Goal: Task Accomplishment & Management: Complete application form

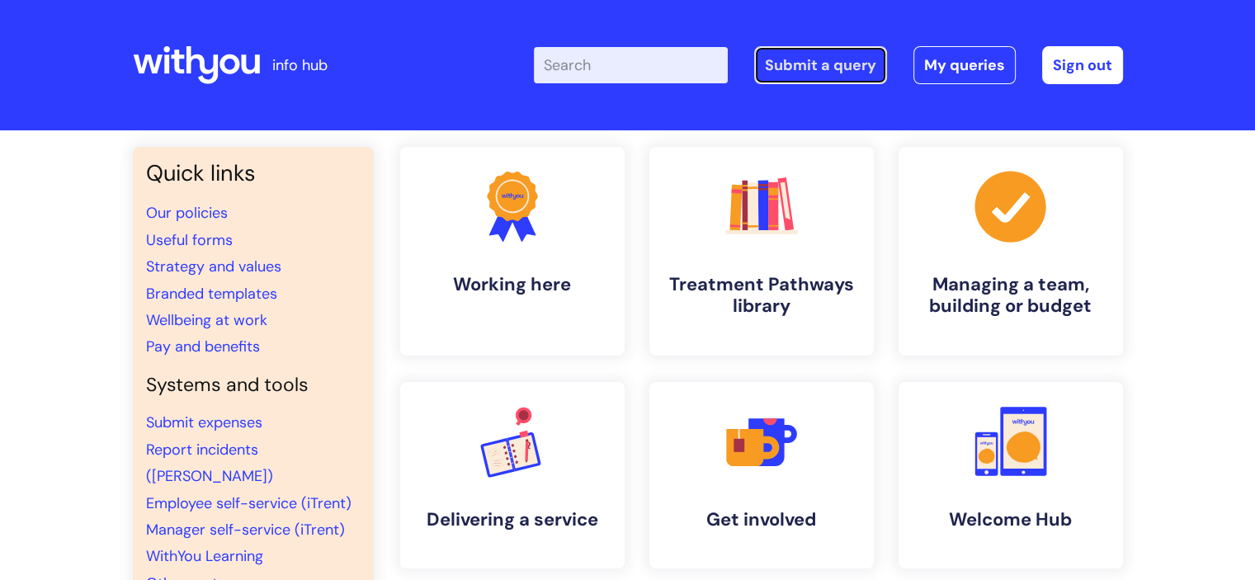
click at [816, 62] on link "Submit a query" at bounding box center [820, 65] width 133 height 38
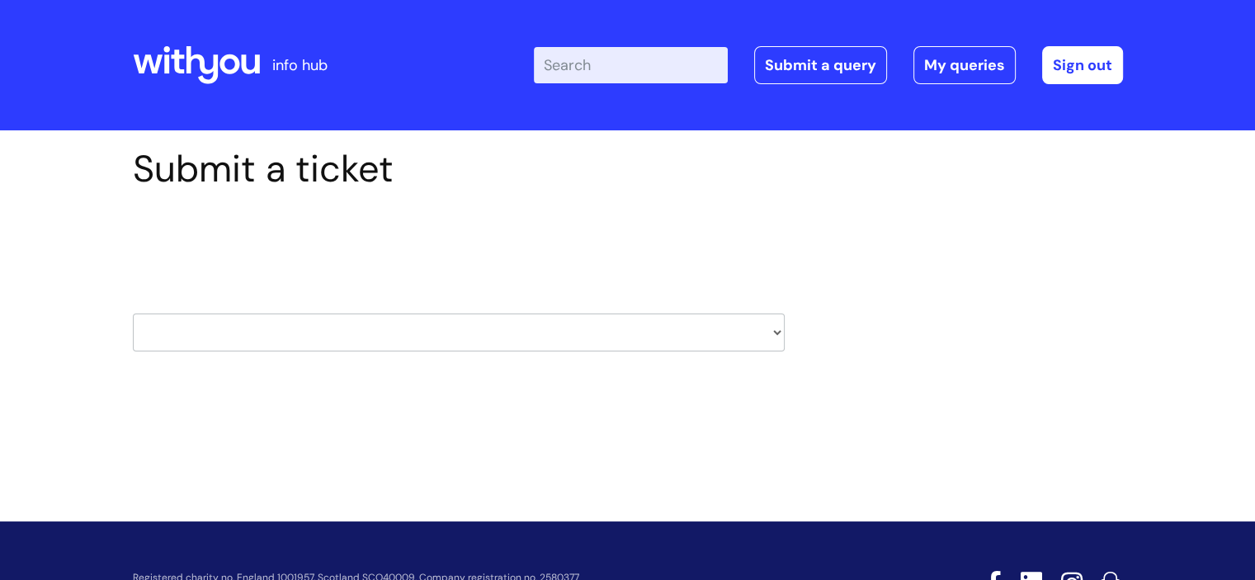
click at [465, 331] on select "HR / People IT and Support Clinical Drug Alerts Finance Accounts Data Support T…" at bounding box center [459, 333] width 652 height 38
select select "it_and_support"
click at [133, 314] on select "HR / People IT and Support Clinical Drug Alerts Finance Accounts Data Support T…" at bounding box center [459, 333] width 652 height 38
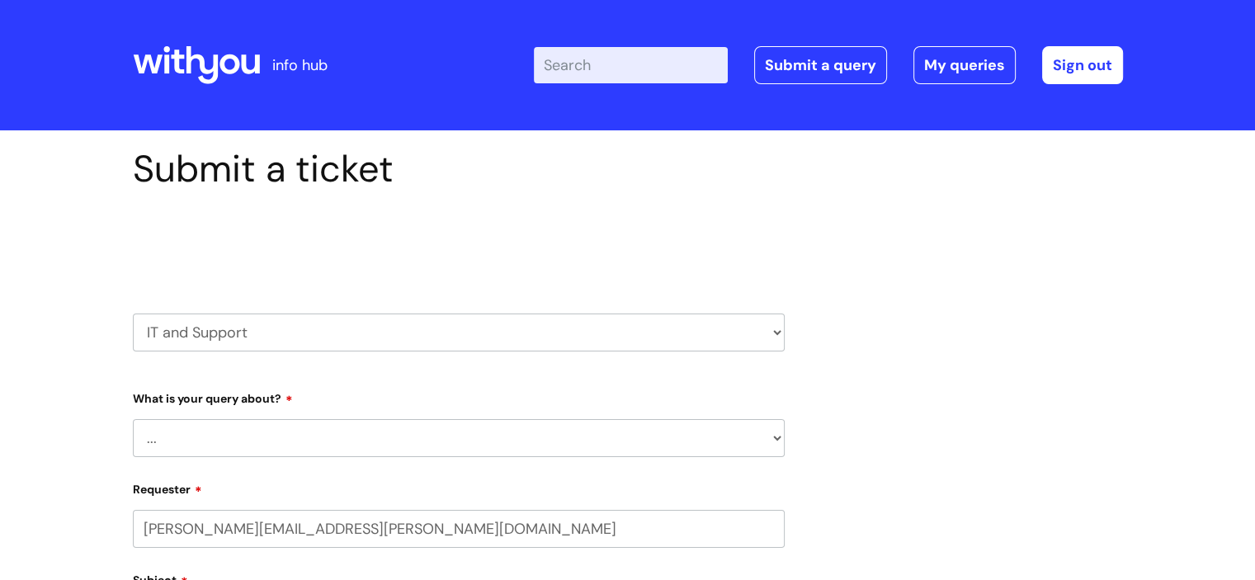
select select "80004157231"
click at [253, 426] on select "... Mobile Phone Reset & MFA Accounts, Starters and Leavers IT Hardware issue I…" at bounding box center [459, 438] width 652 height 38
select select "I need help logging in"
click at [133, 419] on select "... Mobile Phone Reset & MFA Accounts, Starters and Leavers IT Hardware issue I…" at bounding box center [459, 438] width 652 height 38
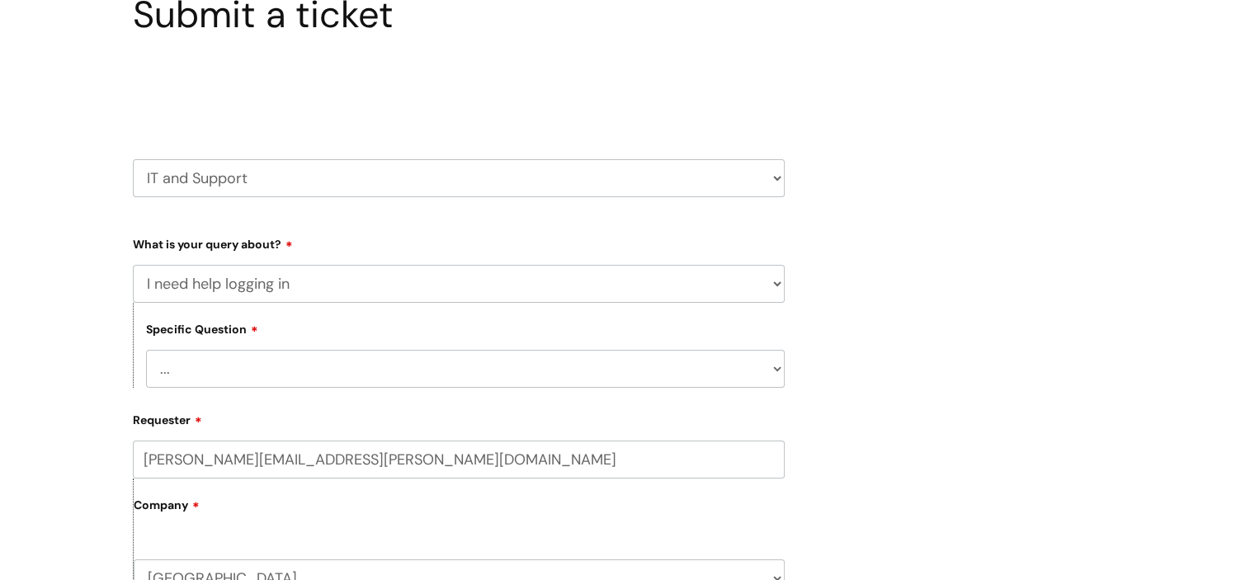
scroll to position [165, 0]
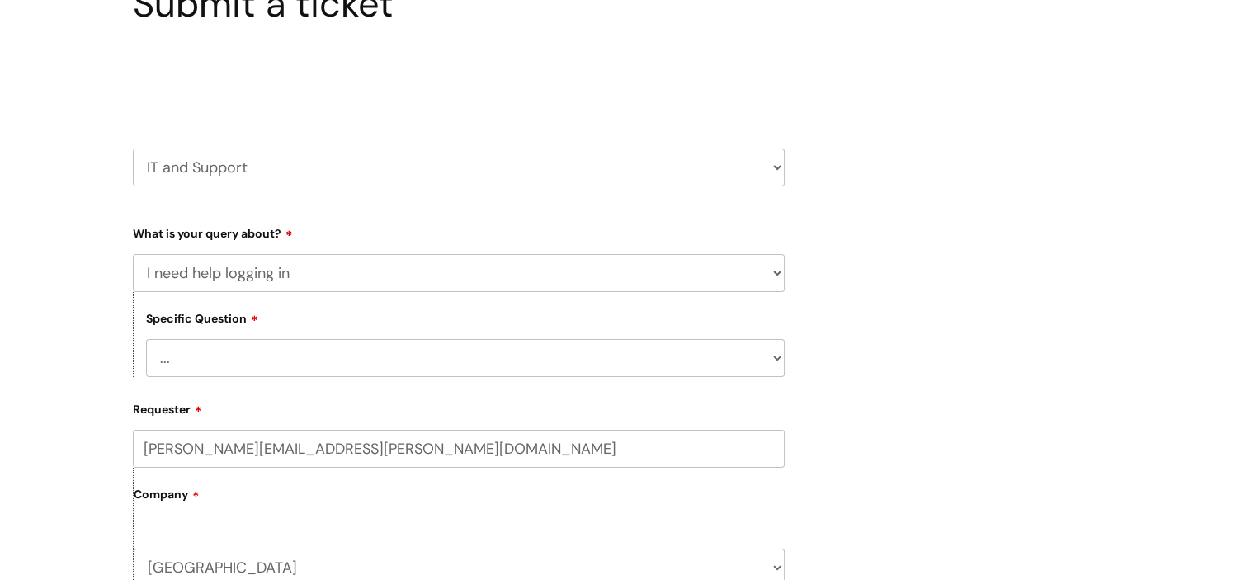
click at [297, 363] on select "... I need help logging into my laptop/chromebook I need access or help logging…" at bounding box center [465, 358] width 639 height 38
click at [297, 374] on select "... I need help logging into my laptop/chromebook I need access or help logging…" at bounding box center [465, 358] width 639 height 38
select select "I need help logging into my laptop/chromebook"
click at [146, 339] on select "... I need help logging into my laptop/chromebook I need access or help logging…" at bounding box center [465, 358] width 639 height 38
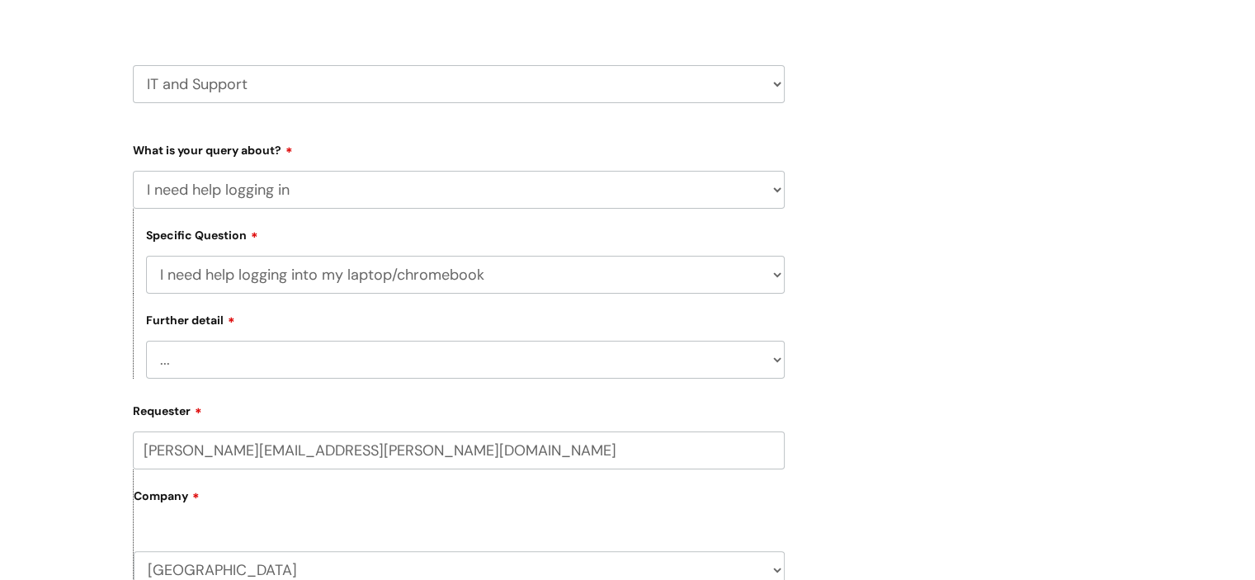
scroll to position [330, 0]
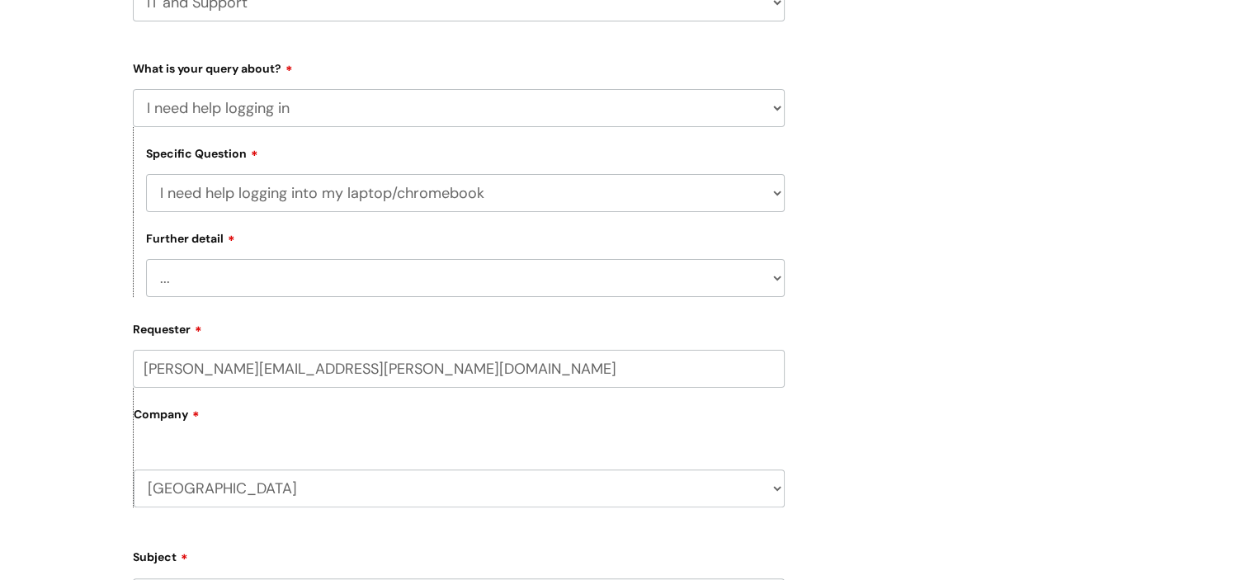
click at [275, 273] on select "... I need help with my Single Sign On password" at bounding box center [465, 278] width 639 height 38
select select "I need help with my Single Sign On password"
click at [146, 260] on select "... I need help with my Single Sign On password" at bounding box center [465, 278] width 639 height 38
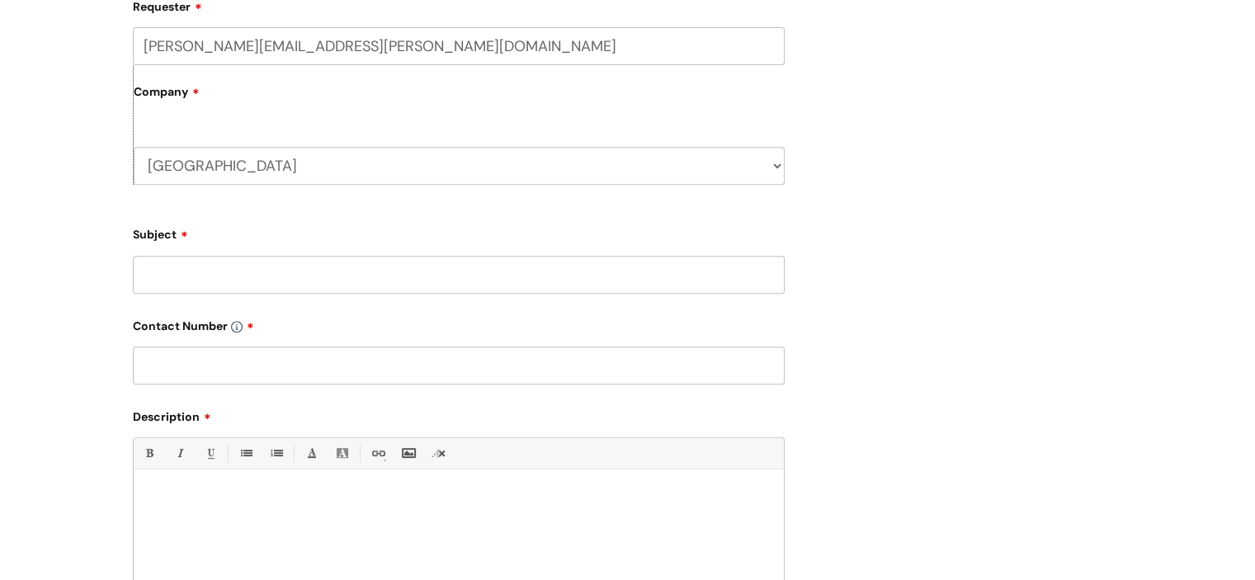
scroll to position [743, 0]
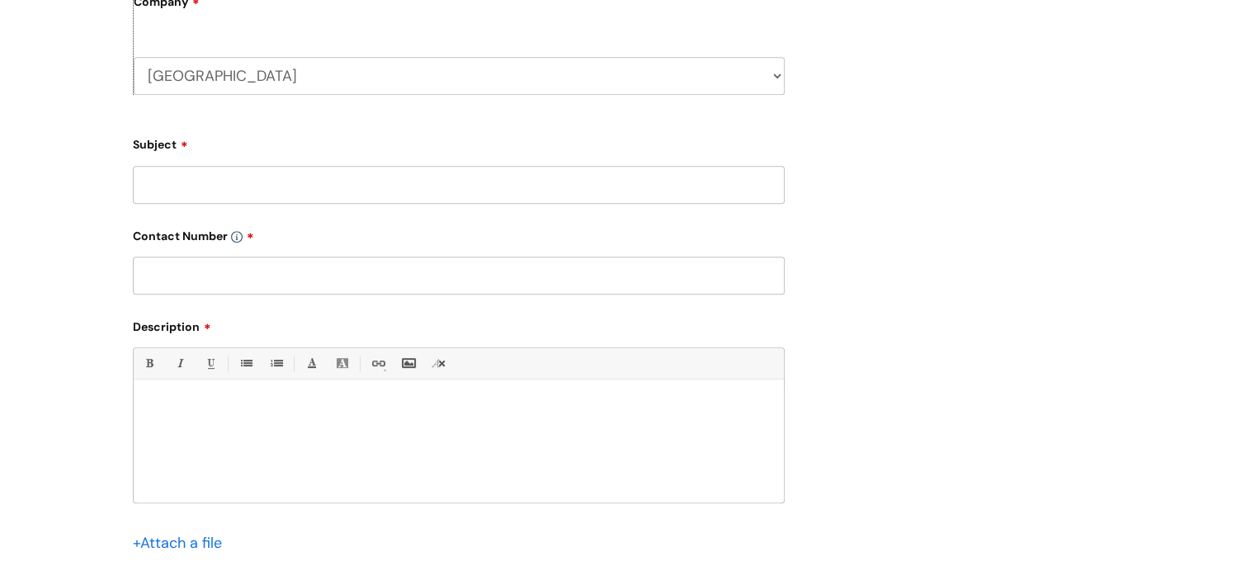
click at [224, 187] on input "Subject" at bounding box center [459, 185] width 652 height 38
type input "Arianne laptop"
type input "n/a"
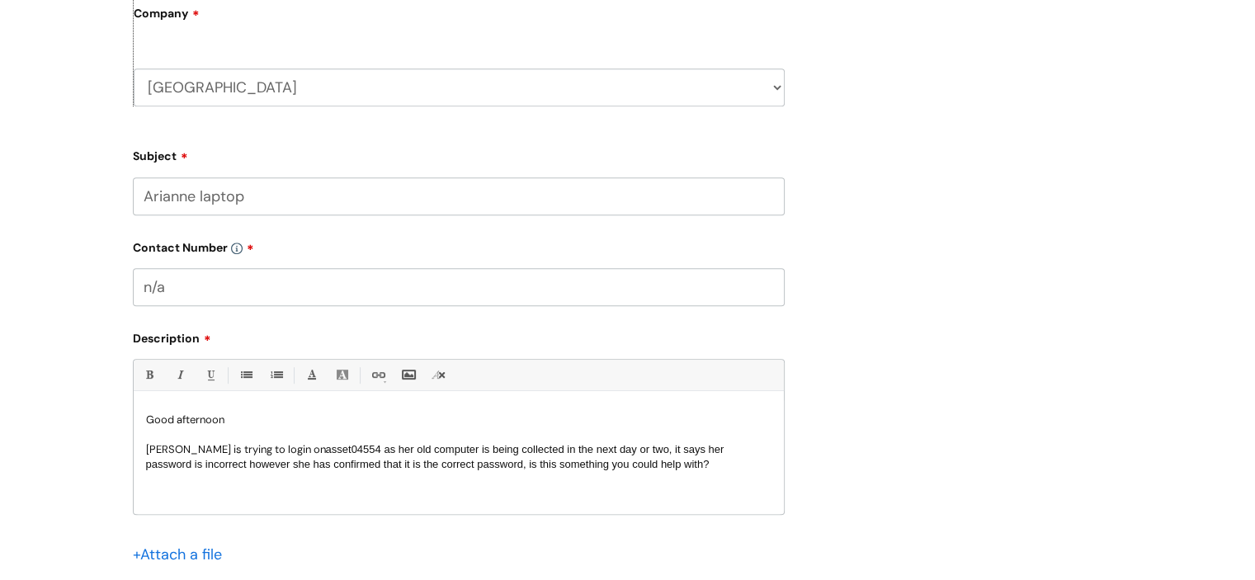
scroll to position [578, 0]
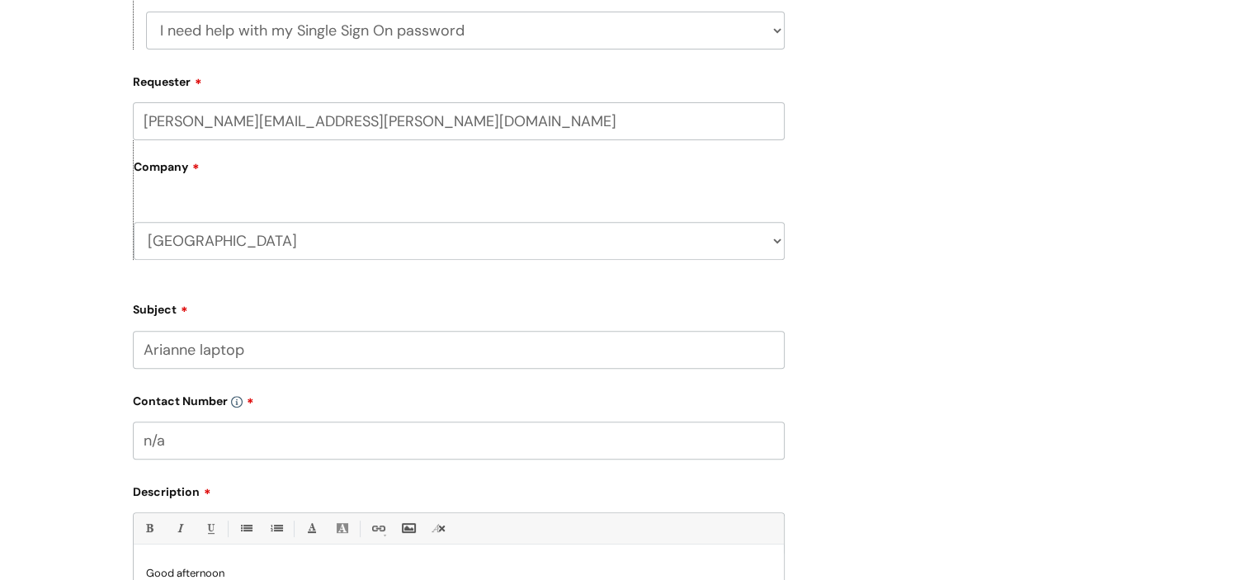
drag, startPoint x: 233, startPoint y: 125, endPoint x: 73, endPoint y: 125, distance: 160.1
click at [73, 125] on div "Submit a ticket Select issue type HR / People IT and Support Clinical Drug Aler…" at bounding box center [627, 223] width 1255 height 1341
type input "[EMAIL_ADDRESS][PERSON_NAME][DOMAIN_NAME]"
click at [68, 139] on div "Submit a ticket Select issue type HR / People IT and Support Clinical Drug Aler…" at bounding box center [627, 225] width 1255 height 1345
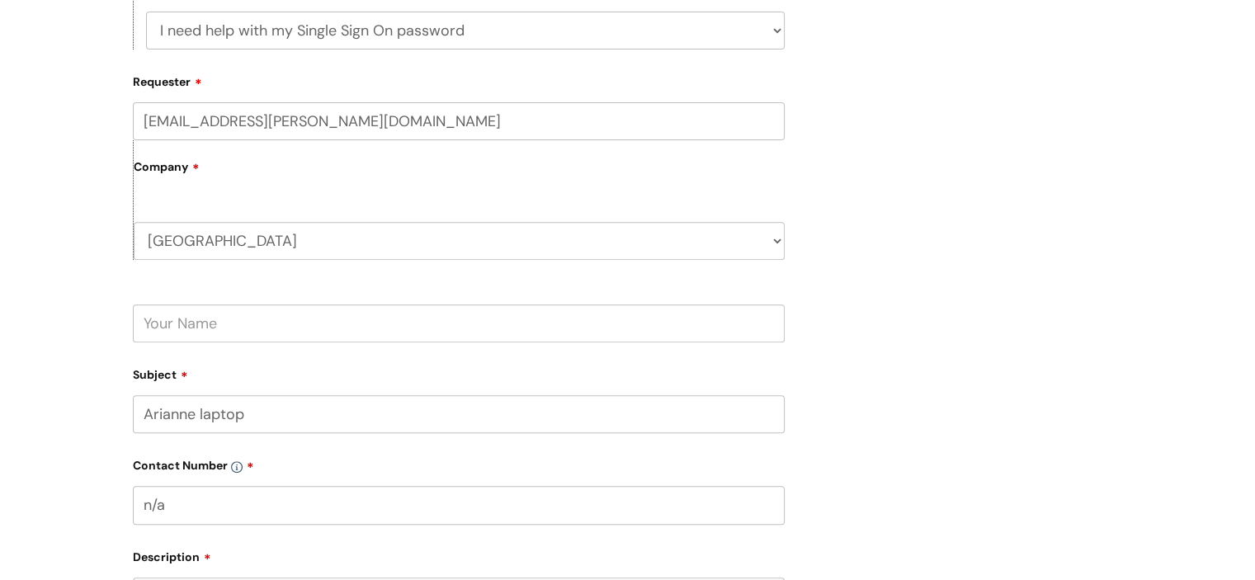
click at [196, 350] on form "Type Of Request ... Accounts (Finance) Alerts! (For clinical team) Data Protect…" at bounding box center [459, 335] width 652 height 1056
click at [193, 327] on input "text" at bounding box center [459, 323] width 652 height 38
type input "arianne"
click at [83, 314] on div "Submit a ticket Select issue type HR / People IT and Support Clinical Drug Aler…" at bounding box center [627, 256] width 1255 height 1406
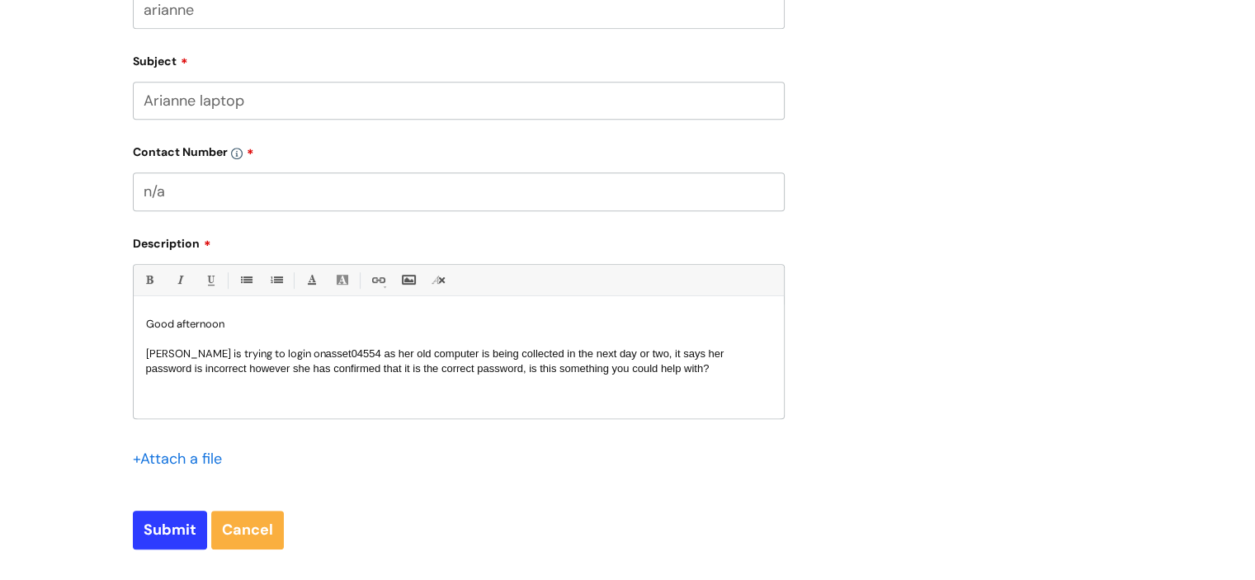
scroll to position [1073, 0]
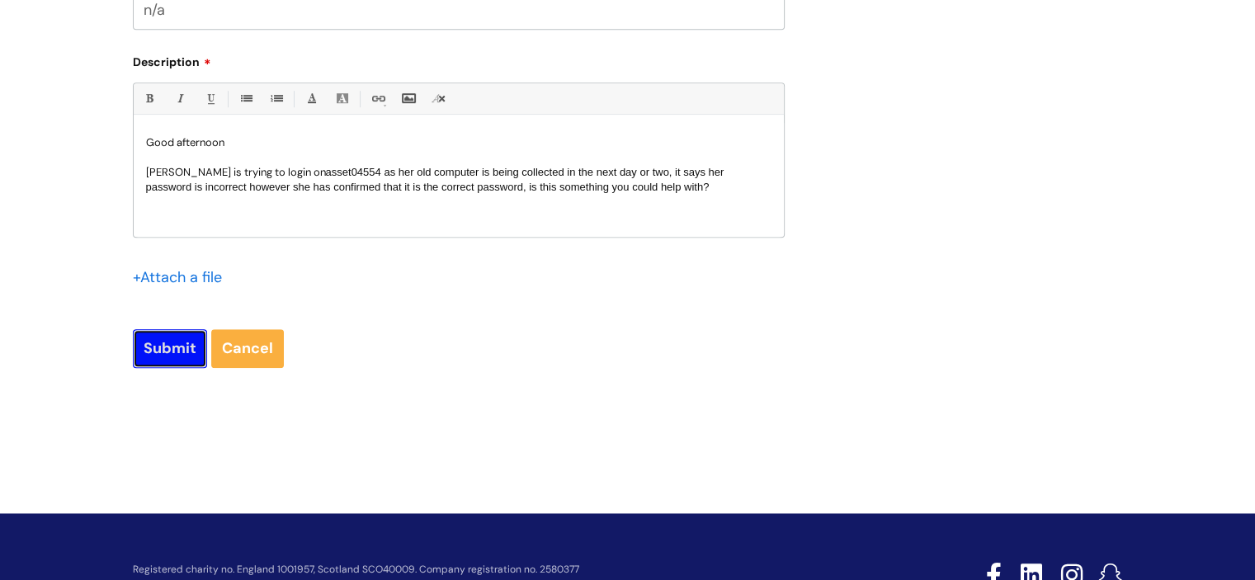
click at [159, 347] on input "Submit" at bounding box center [170, 348] width 74 height 38
type input "Please Wait..."
